Goal: Find specific page/section: Find specific page/section

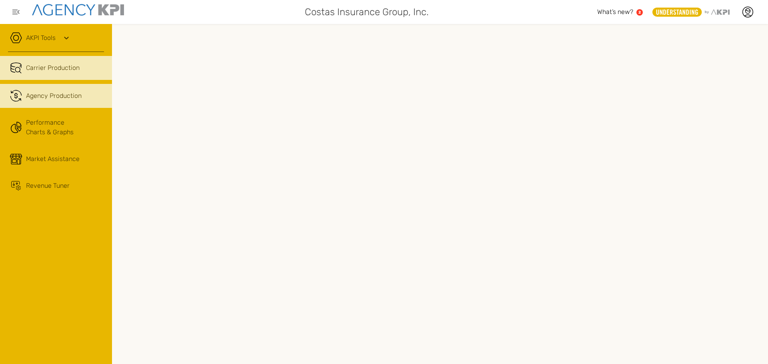
click at [37, 99] on span "Agency Production" at bounding box center [54, 96] width 56 height 10
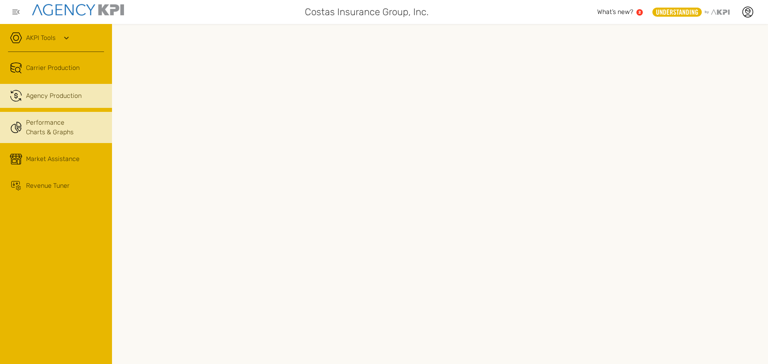
click at [54, 125] on link "Performance Charts & Graphs" at bounding box center [56, 127] width 112 height 31
